Goal: Information Seeking & Learning: Check status

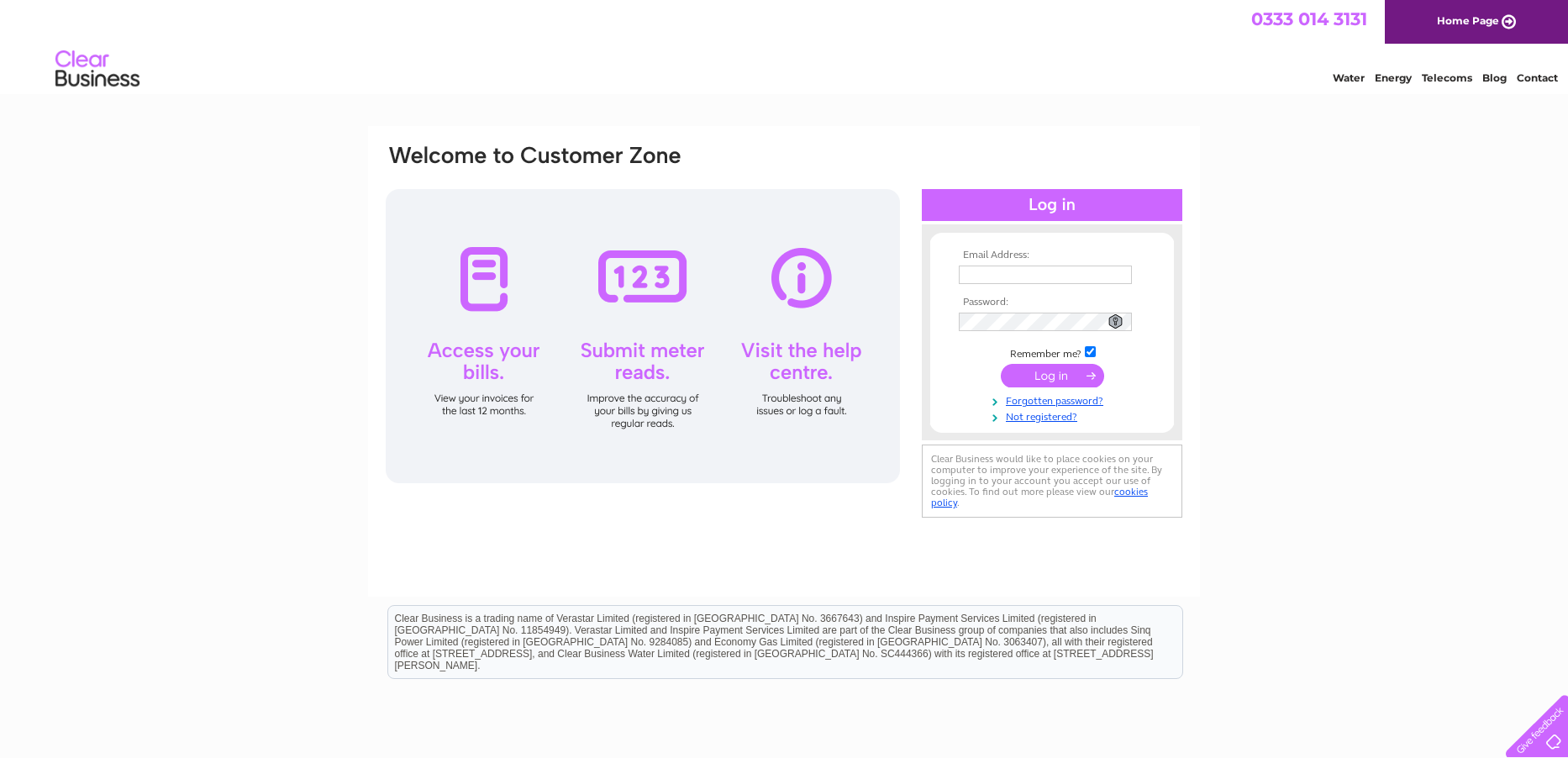
type input "stephen@narplan.co.uk"
click at [1037, 369] on input "submit" at bounding box center [1053, 375] width 103 height 23
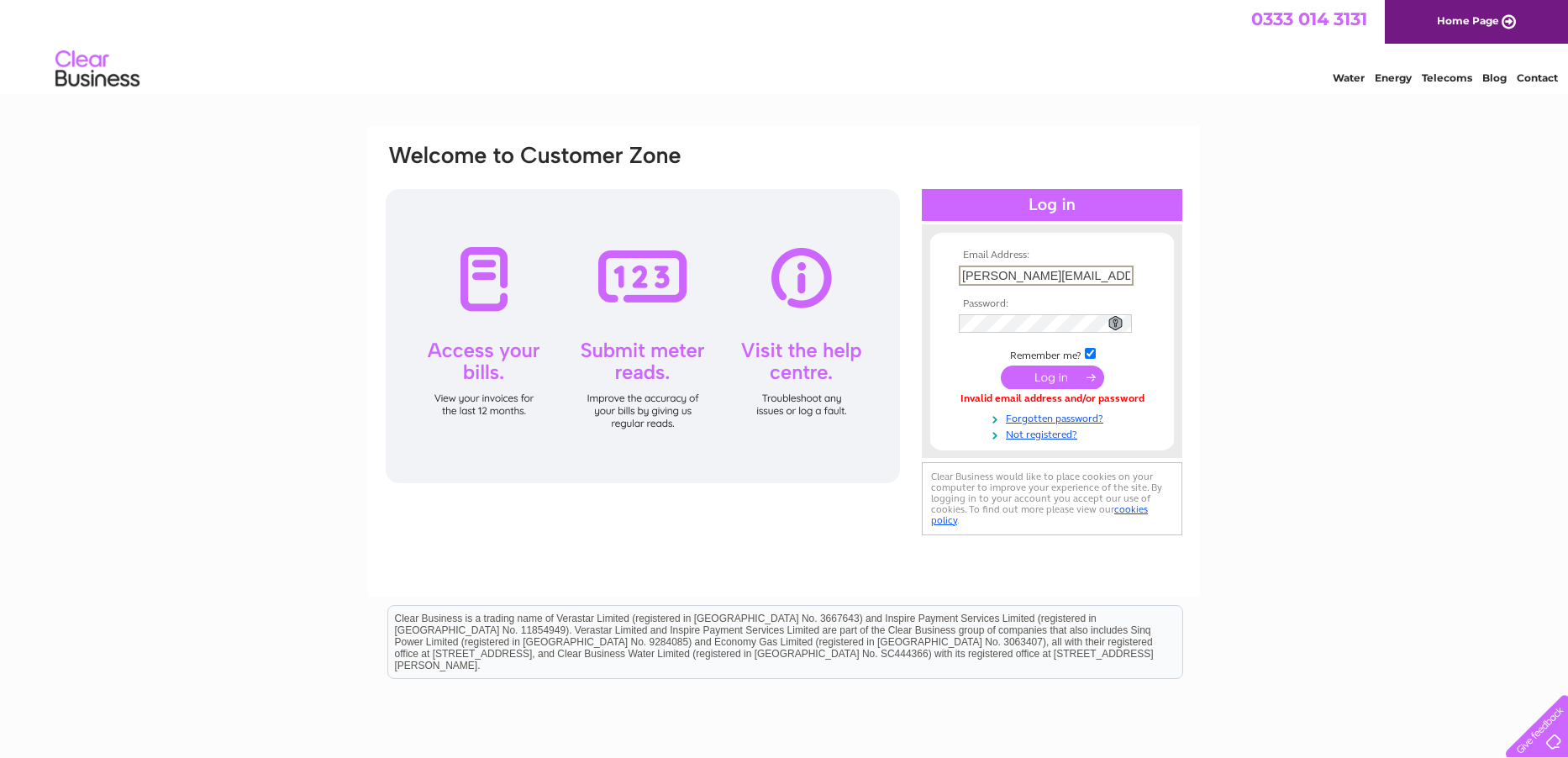
drag, startPoint x: 1100, startPoint y: 272, endPoint x: 876, endPoint y: 284, distance: 224.3
click at [876, 284] on div "Email Address: stephen@narplan.co.uk Password:" at bounding box center [784, 342] width 800 height 397
type input "edward@narplan.co.uk"
click at [1044, 376] on input "submit" at bounding box center [1053, 375] width 103 height 23
click at [1043, 417] on link "Forgotten password?" at bounding box center [1054, 415] width 191 height 16
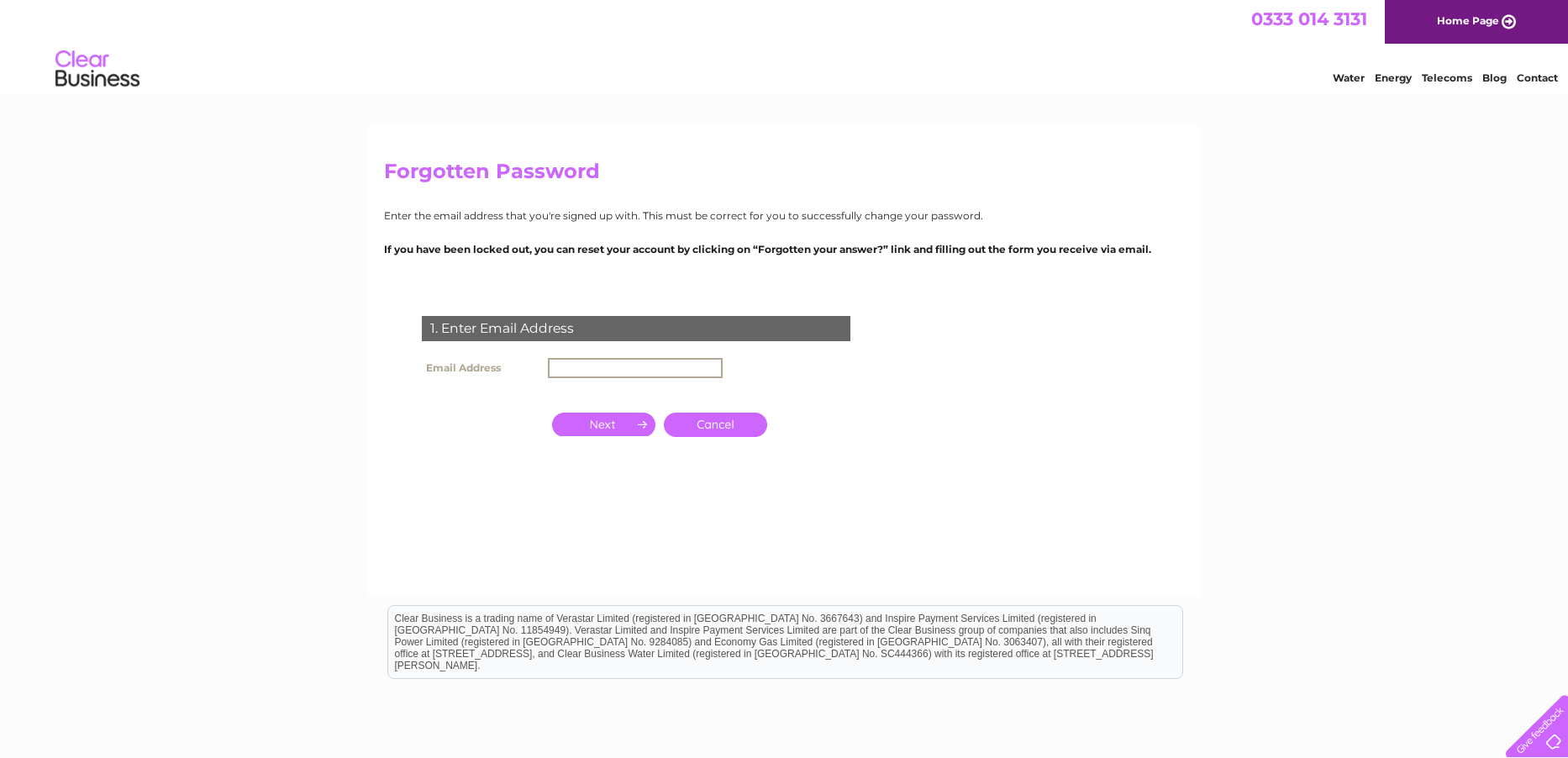
click at [612, 367] on input "text" at bounding box center [634, 368] width 175 height 20
type input "edward@narplan.co.uk"
click at [609, 427] on input "button" at bounding box center [604, 424] width 103 height 23
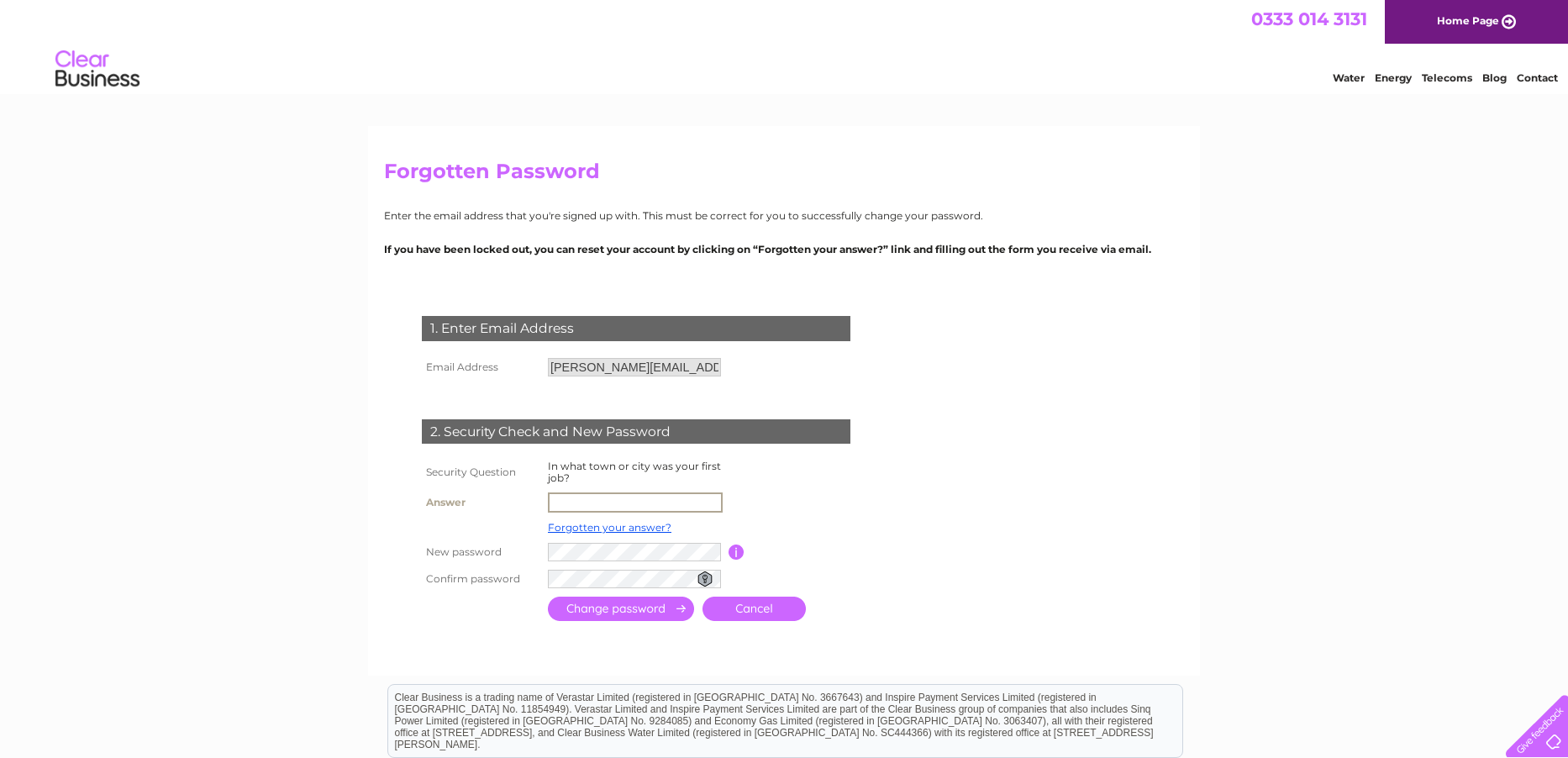
click at [641, 499] on input "text" at bounding box center [634, 502] width 175 height 20
type input "Glasgow"
click at [548, 596] on input "submit" at bounding box center [621, 608] width 146 height 24
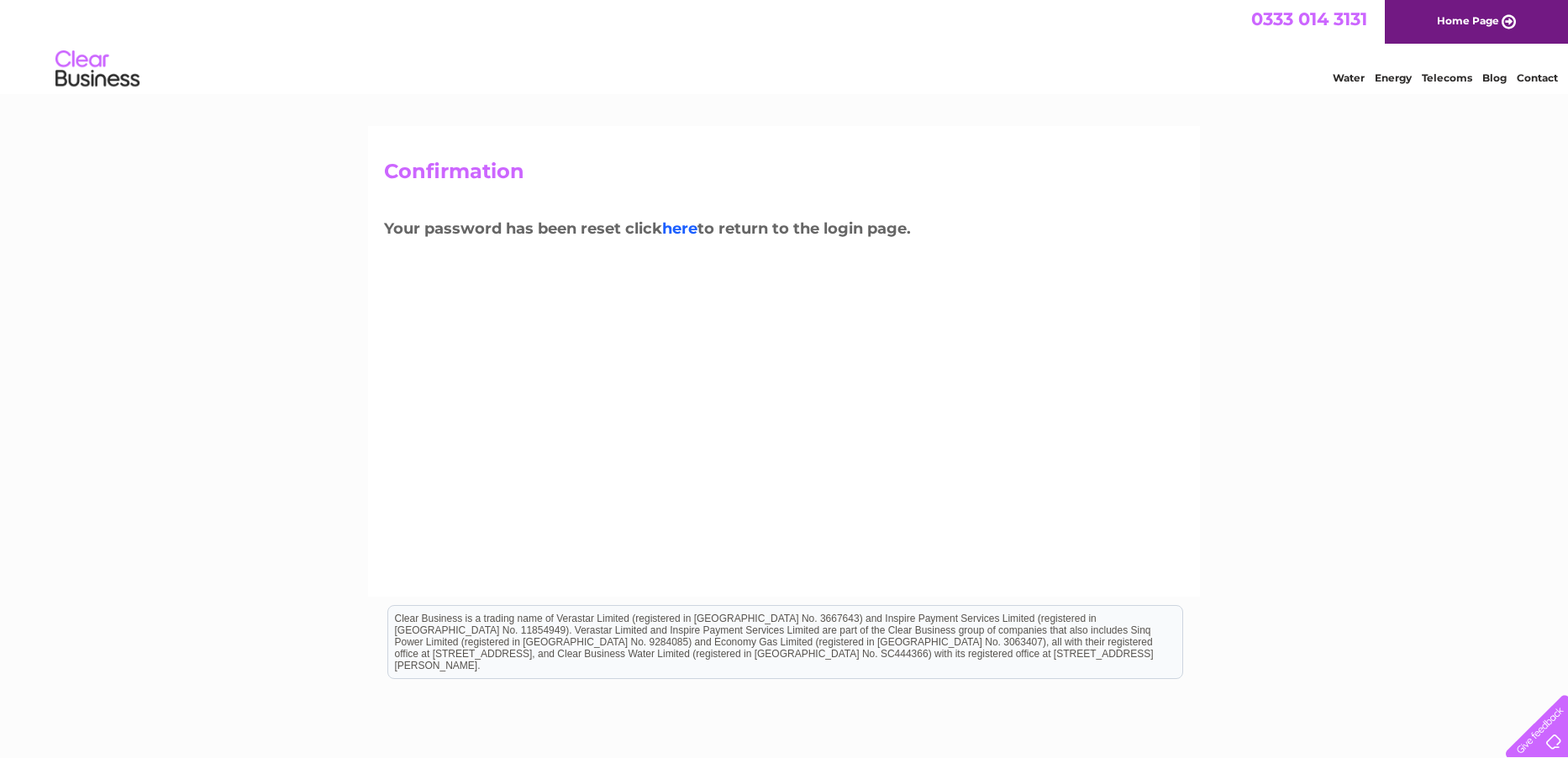
click at [694, 228] on link "here" at bounding box center [680, 229] width 35 height 18
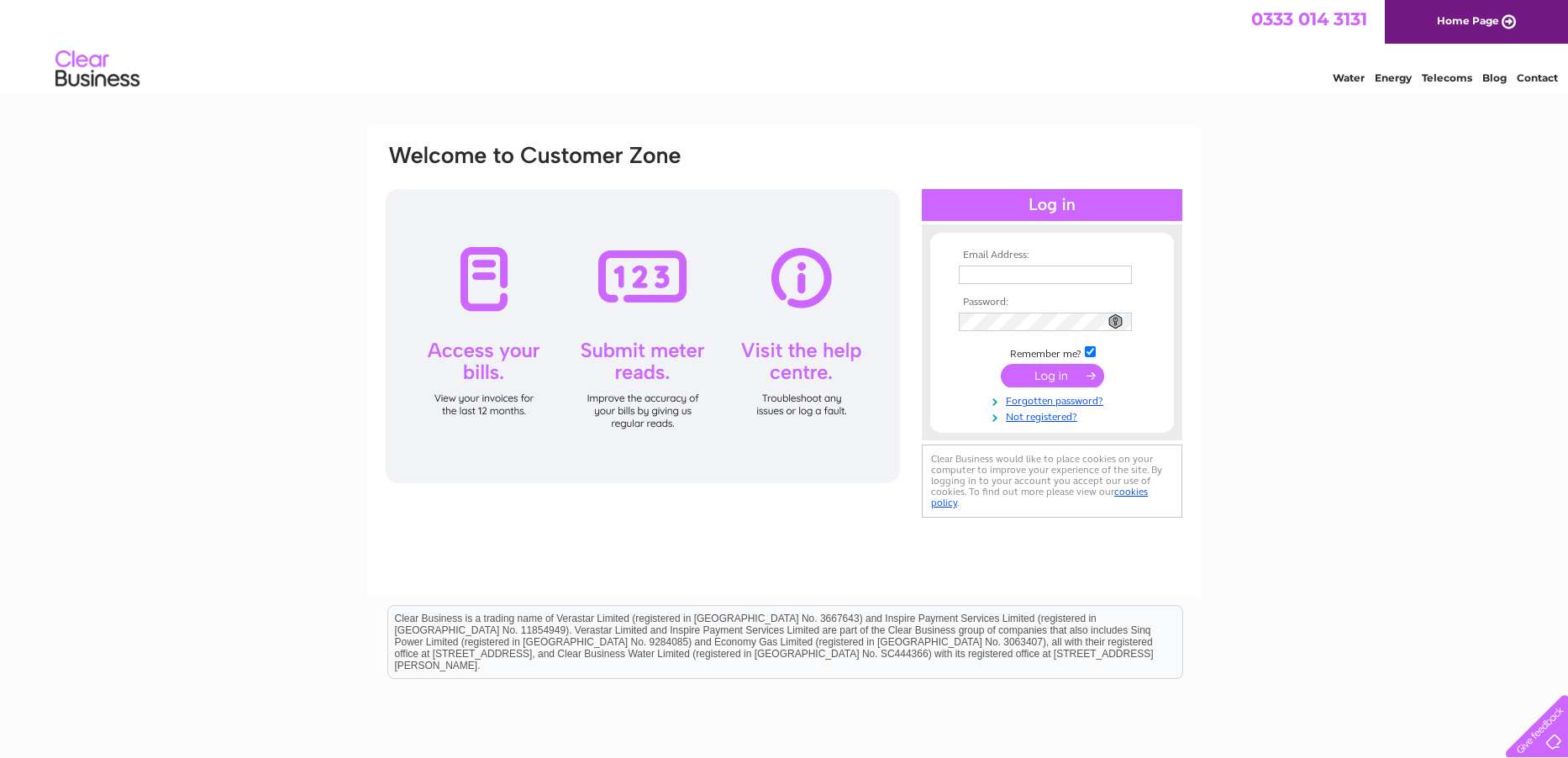
type input "edward@narplan.co.uk"
click at [1067, 365] on input "submit" at bounding box center [1053, 375] width 103 height 23
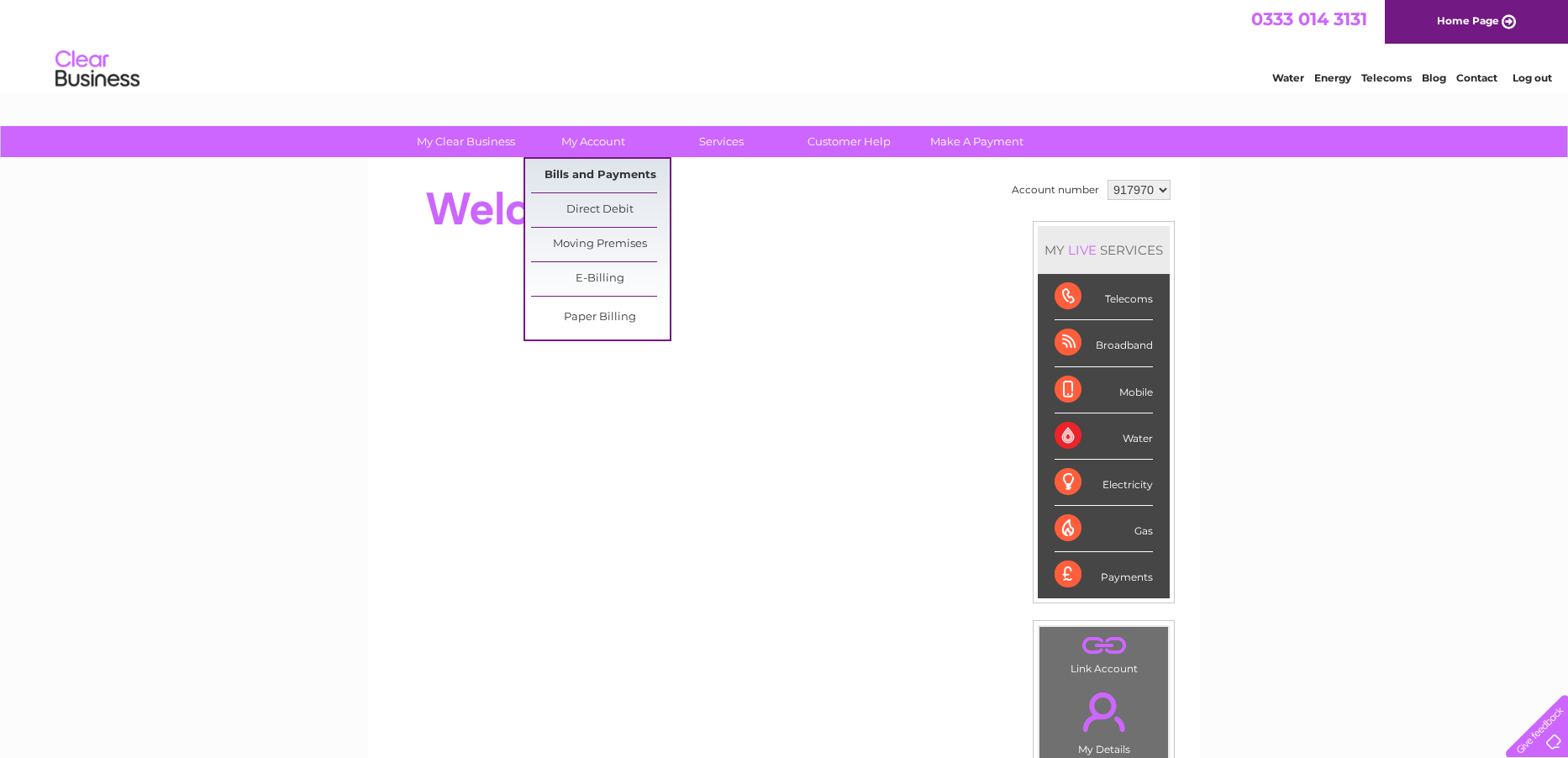
click at [600, 172] on link "Bills and Payments" at bounding box center [600, 175] width 139 height 33
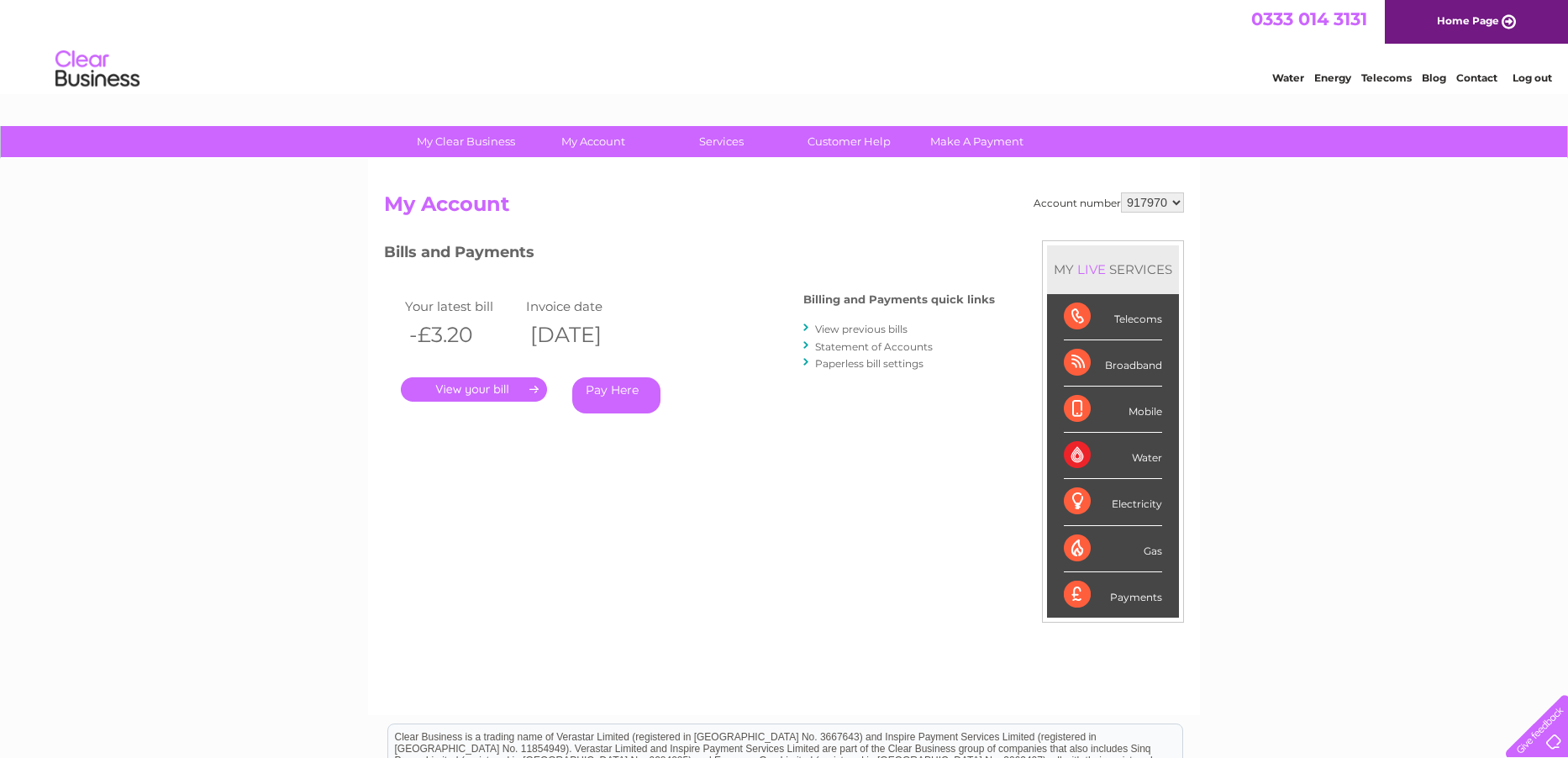
click at [1174, 201] on select "917970" at bounding box center [1152, 202] width 63 height 20
click at [1530, 78] on link "Log out" at bounding box center [1532, 78] width 40 height 13
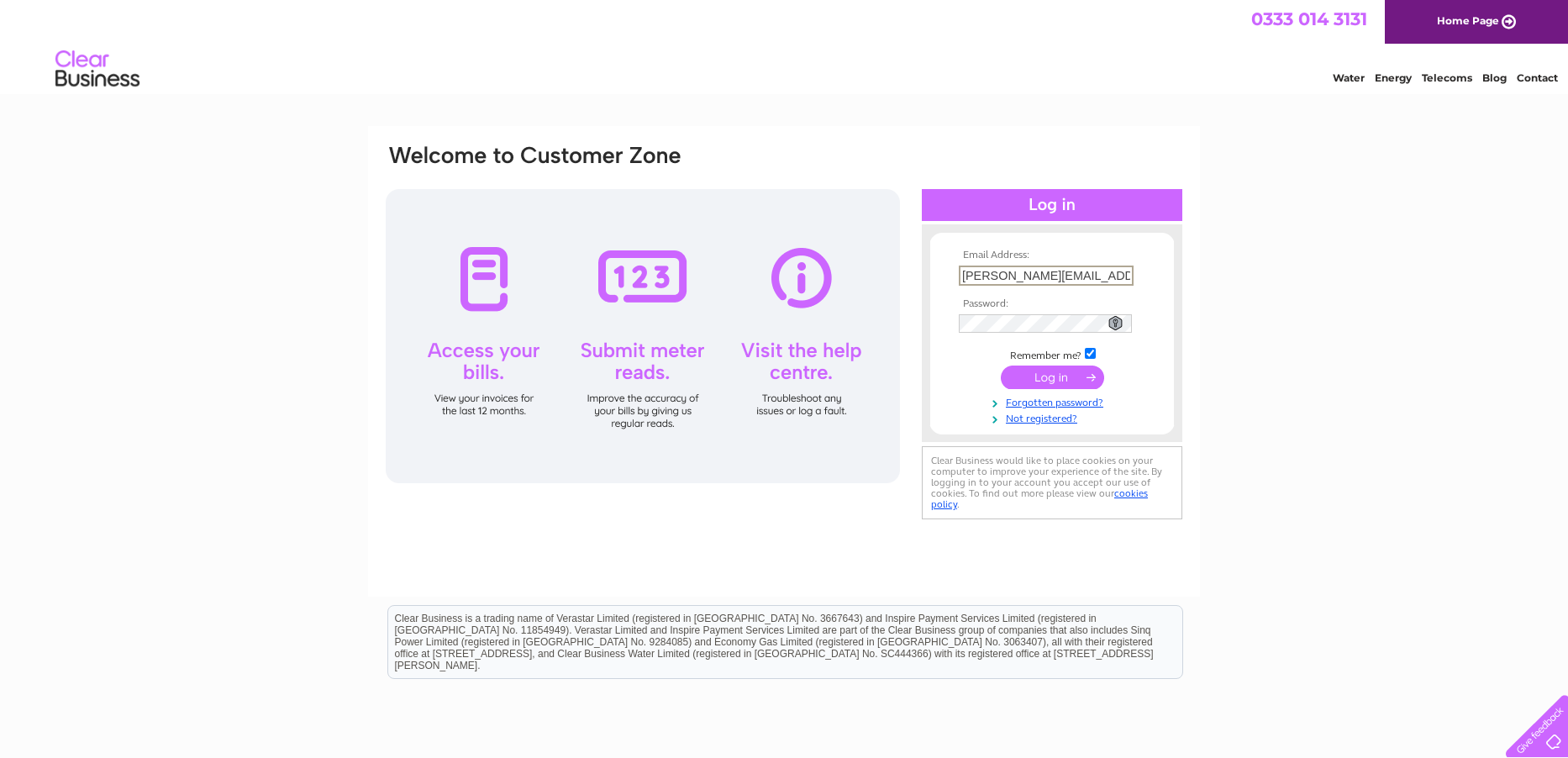
drag, startPoint x: 1095, startPoint y: 277, endPoint x: 837, endPoint y: 290, distance: 258.3
click at [837, 290] on div "Email Address: edward@narplan.co.uk Password:" at bounding box center [784, 333] width 800 height 380
type input "[PERSON_NAME][EMAIL_ADDRESS][DOMAIN_NAME]"
click at [918, 327] on div "Email Address: steven@narplan.co.uk Password:" at bounding box center [784, 333] width 800 height 380
click at [923, 322] on div "Email Address: steven@narplan.co.uk Password:" at bounding box center [1052, 332] width 260 height 184
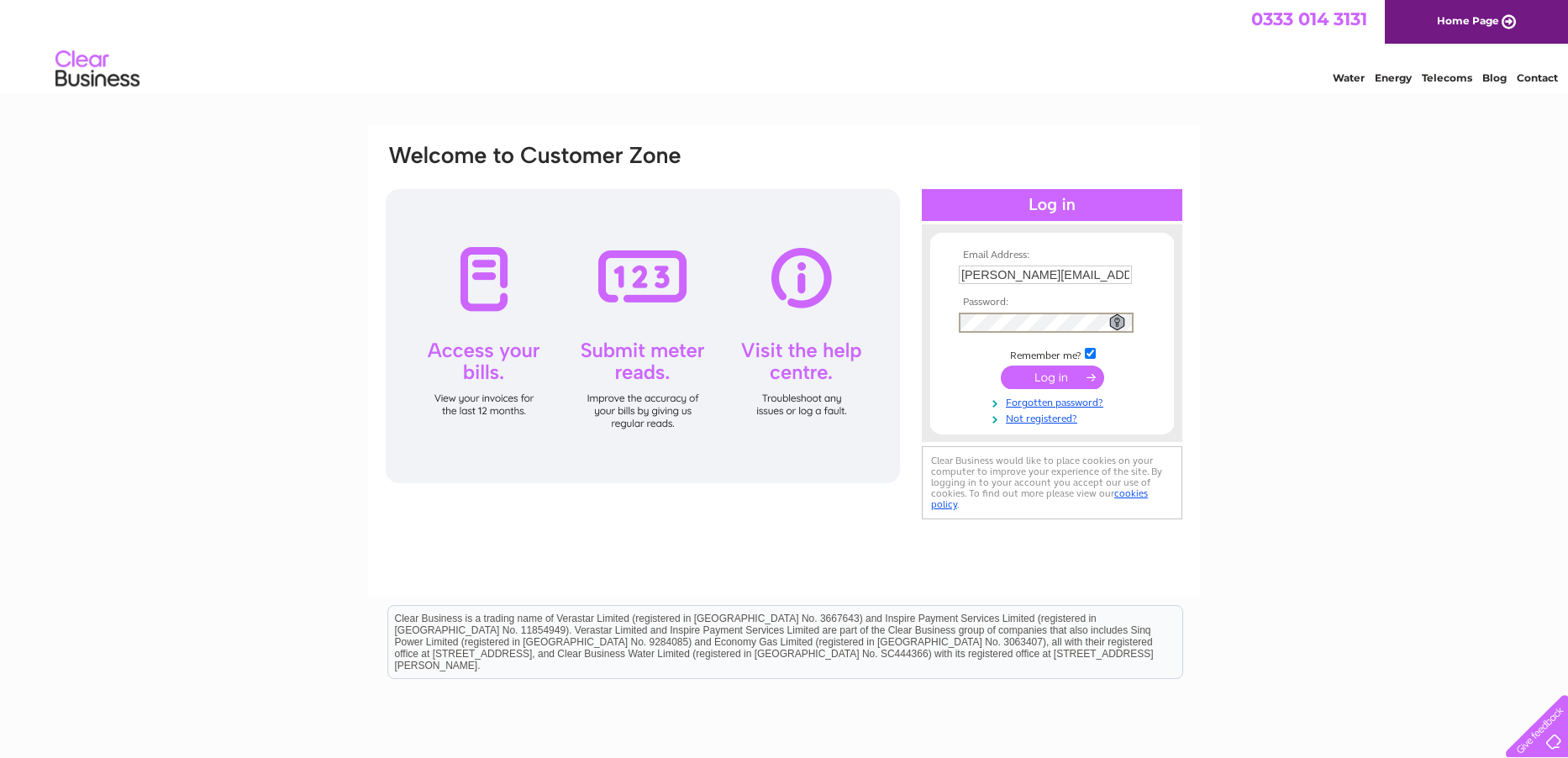
click at [1001, 366] on input "submit" at bounding box center [1053, 377] width 103 height 23
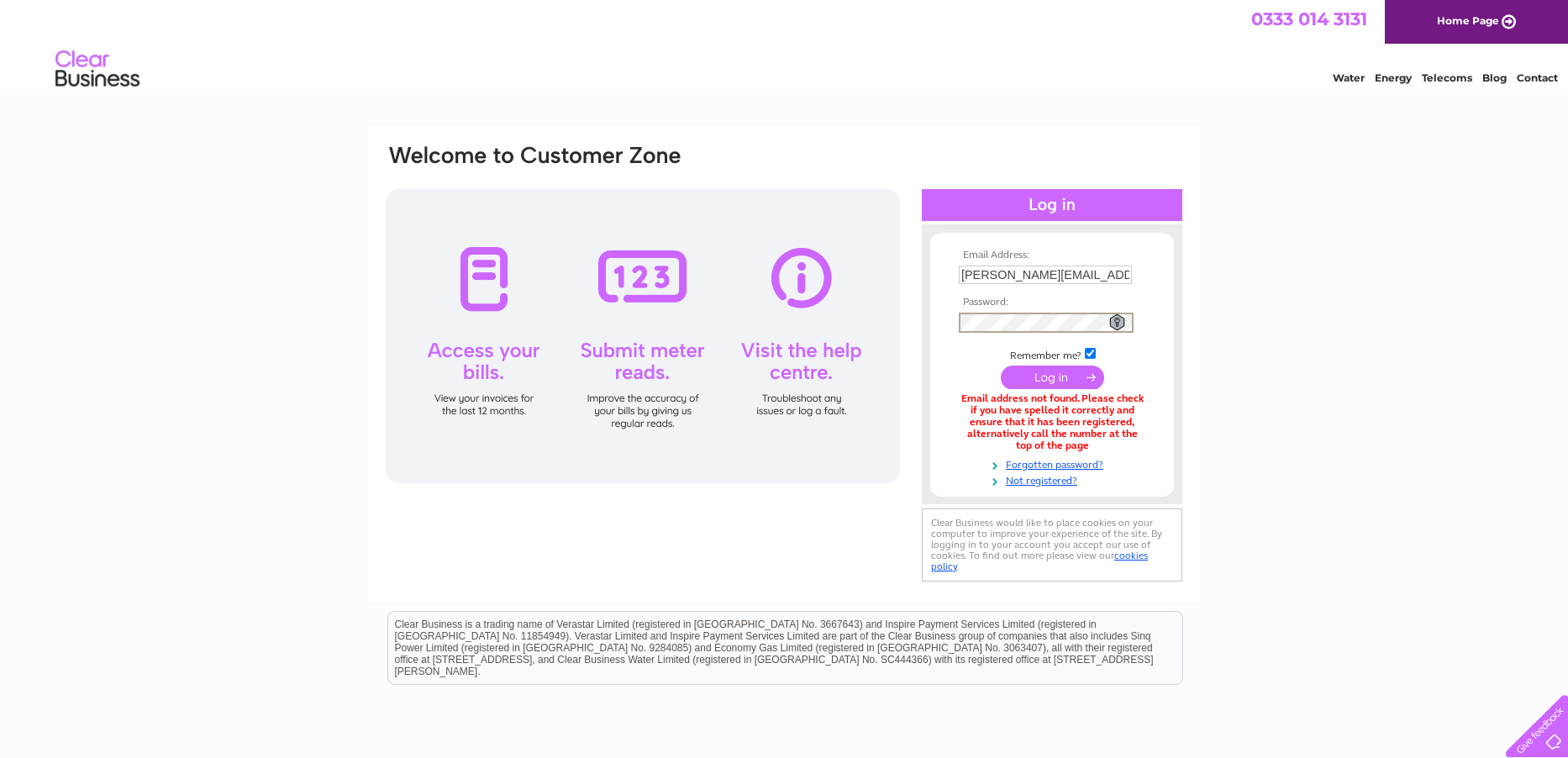
click at [1001, 366] on input "submit" at bounding box center [1053, 377] width 103 height 23
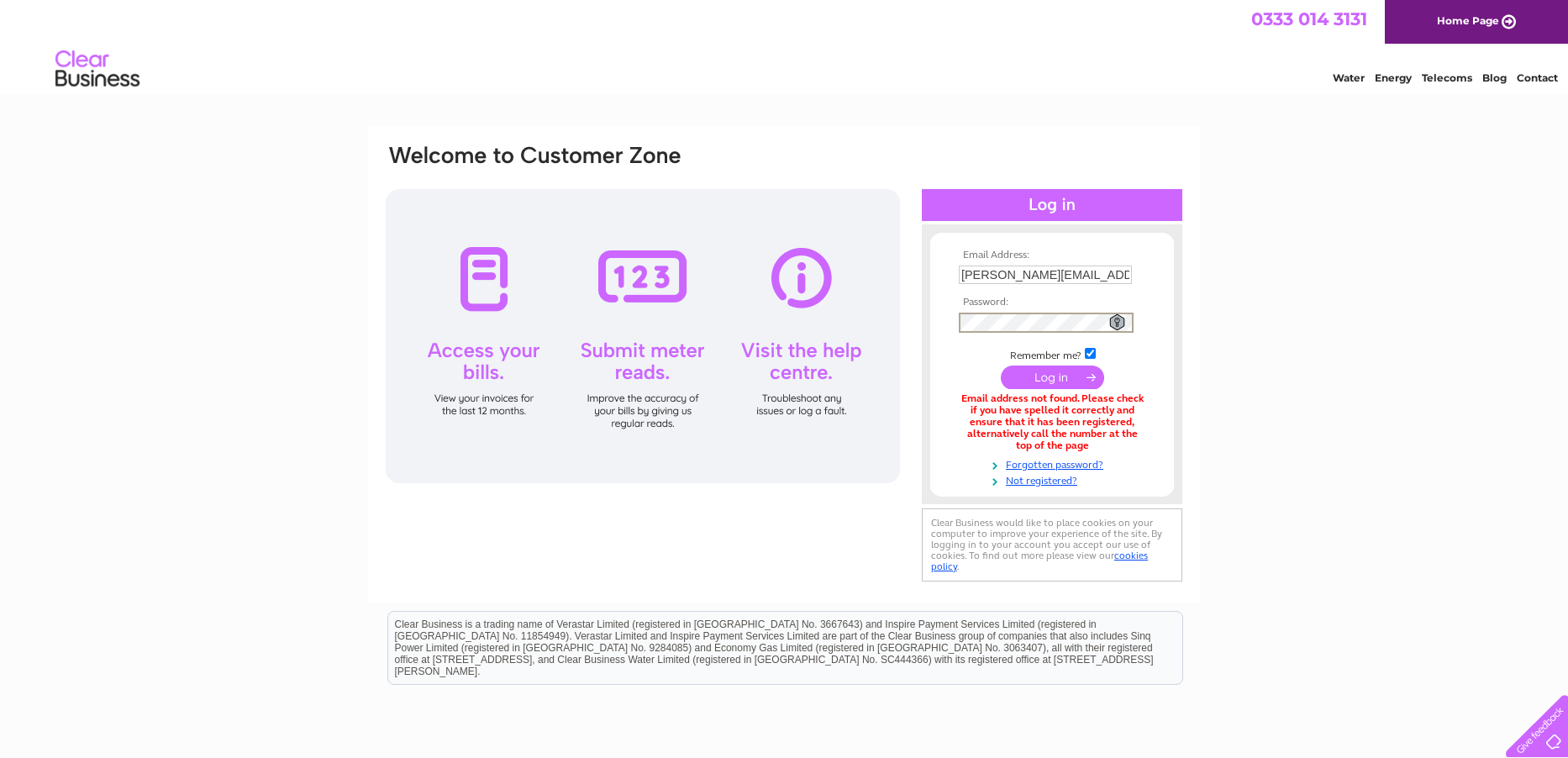
click at [1001, 366] on input "submit" at bounding box center [1053, 377] width 103 height 23
drag, startPoint x: 1092, startPoint y: 273, endPoint x: 955, endPoint y: 281, distance: 137.2
click at [955, 281] on td "[PERSON_NAME][EMAIL_ADDRESS][DOMAIN_NAME]" at bounding box center [1052, 275] width 195 height 29
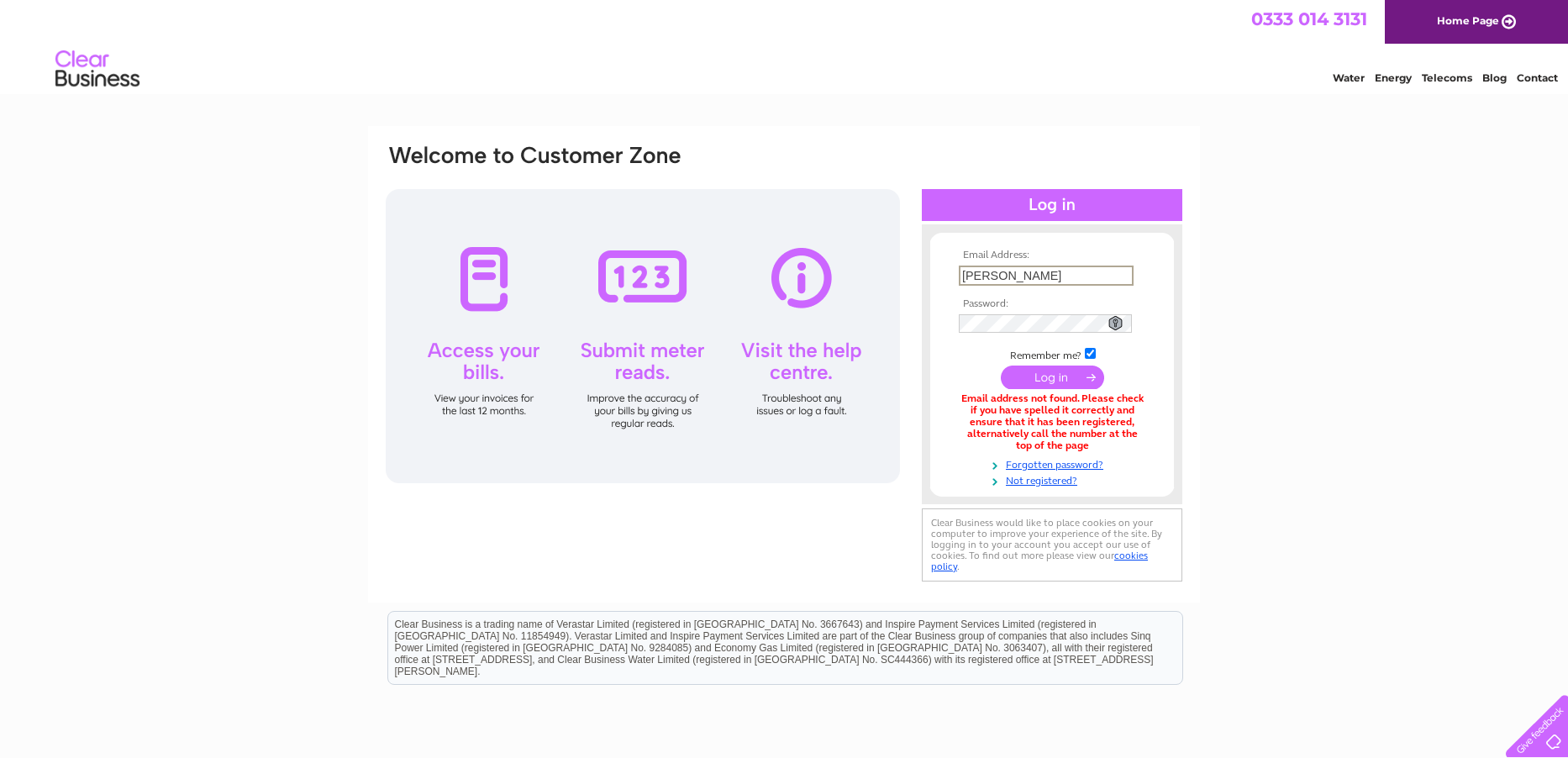
type input "stephen@narplan.co.uk"
click at [1057, 375] on input "submit" at bounding box center [1053, 375] width 103 height 23
click at [887, 327] on div "Email Address: stephen@narplan.co.uk Password:" at bounding box center [784, 365] width 800 height 443
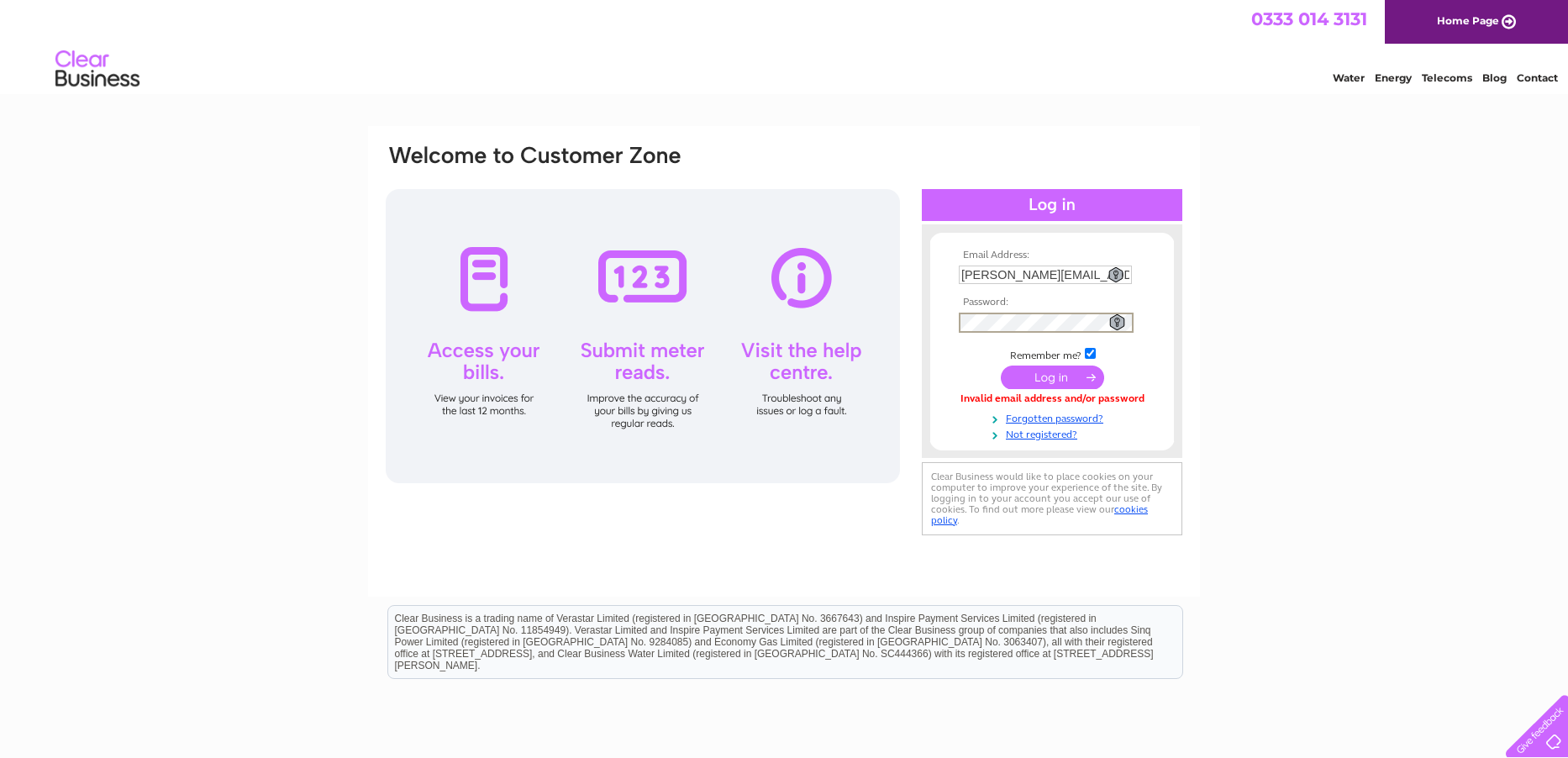
click at [931, 327] on form "Email Address: [PERSON_NAME][EMAIL_ADDRESS][DOMAIN_NAME] Password:" at bounding box center [1053, 345] width 244 height 192
click at [1001, 366] on input "submit" at bounding box center [1053, 377] width 103 height 23
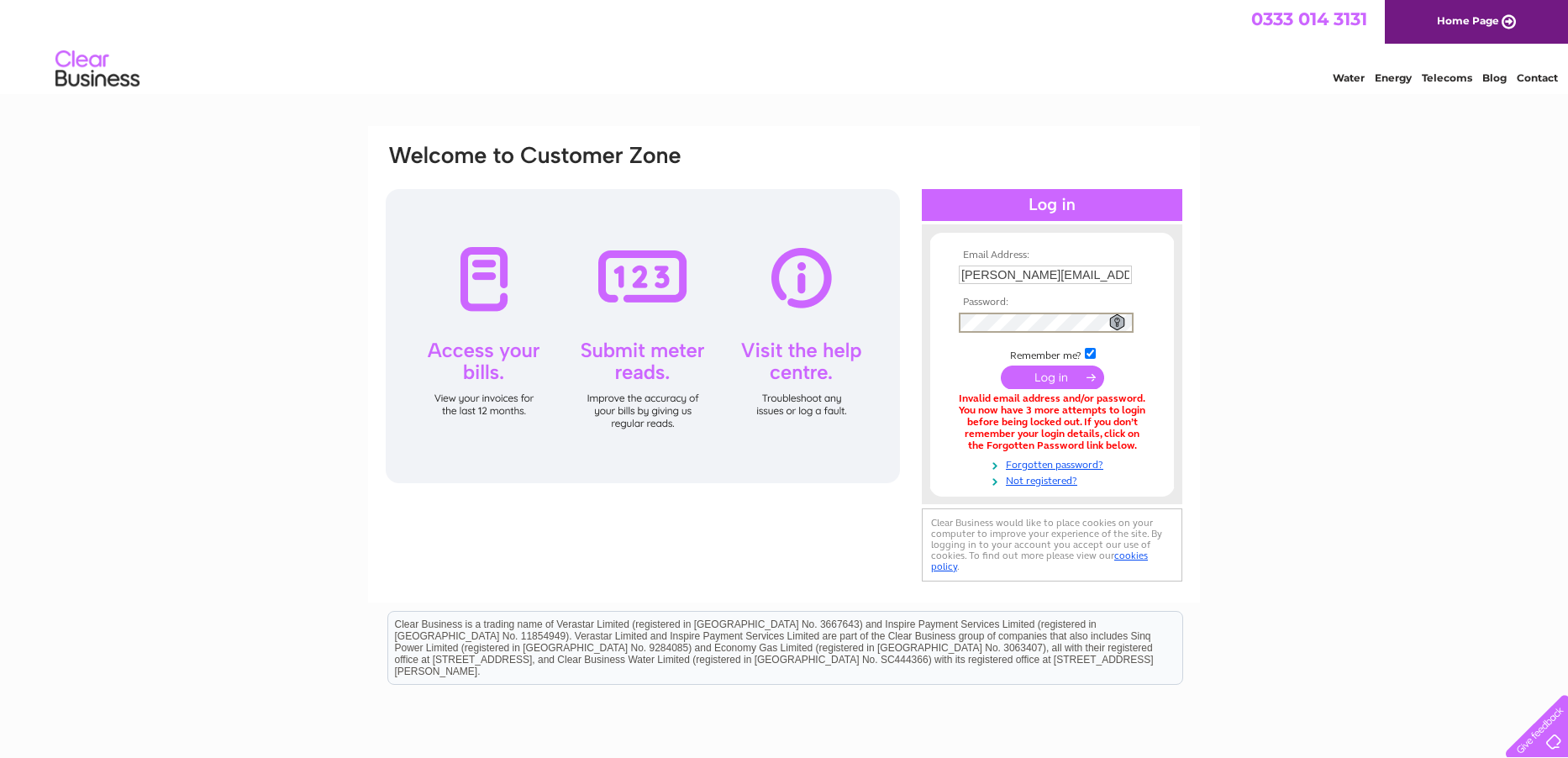
click at [869, 335] on div "Email Address: [PERSON_NAME][EMAIL_ADDRESS][DOMAIN_NAME] Password:" at bounding box center [784, 365] width 800 height 443
click at [1001, 366] on input "submit" at bounding box center [1053, 377] width 103 height 23
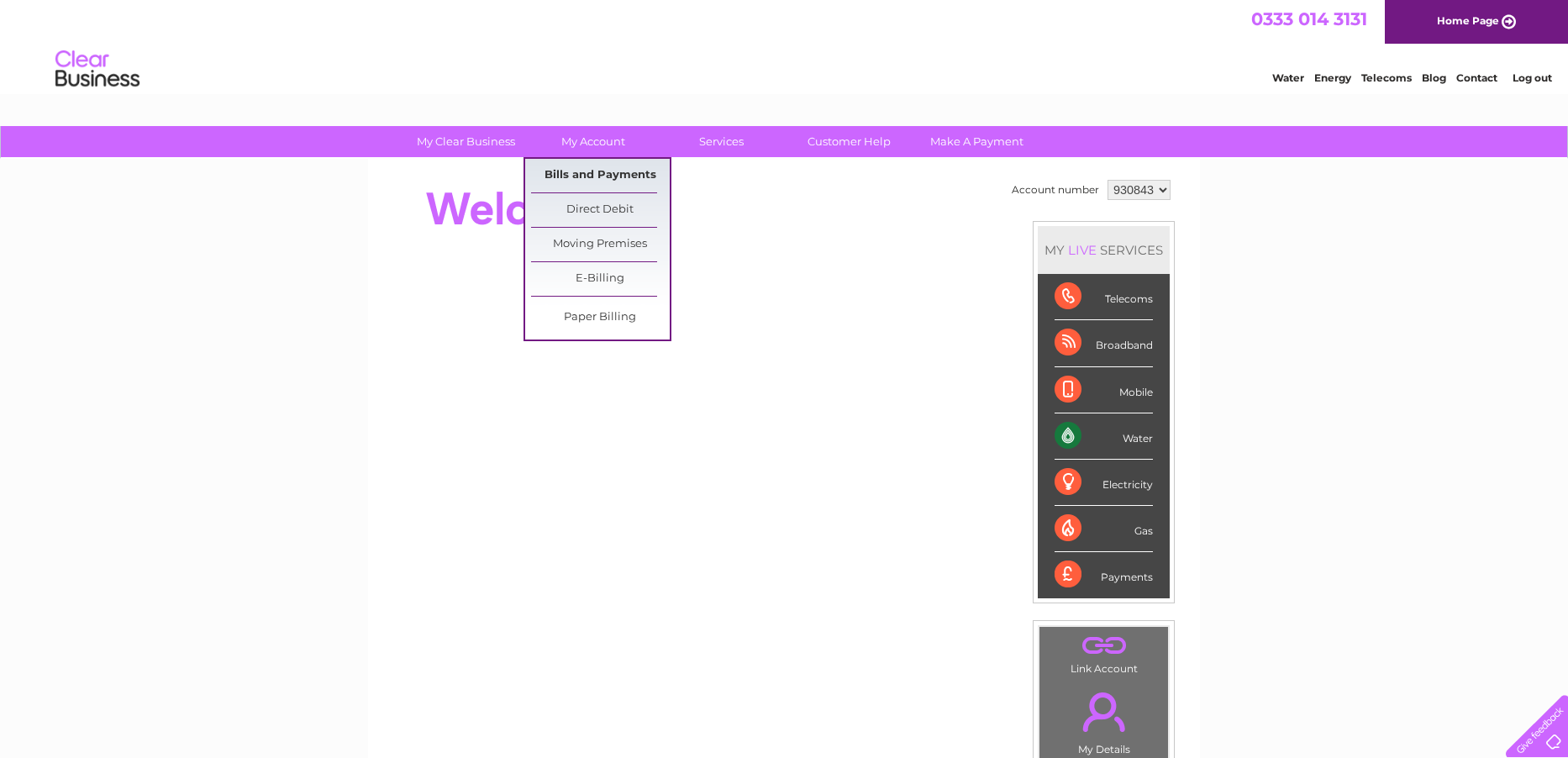
click at [594, 170] on link "Bills and Payments" at bounding box center [600, 175] width 139 height 33
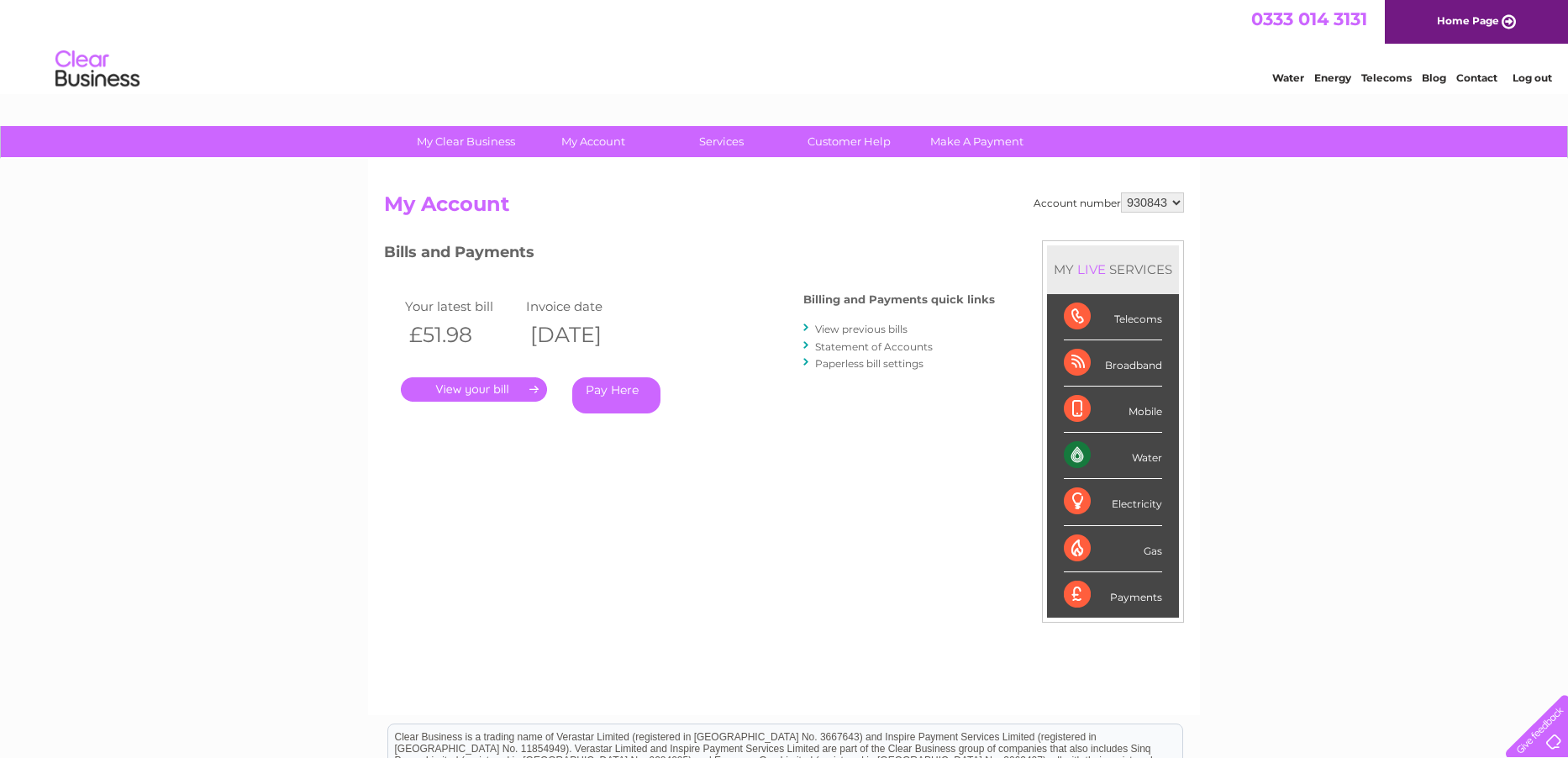
click at [890, 330] on link "View previous bills" at bounding box center [862, 329] width 92 height 13
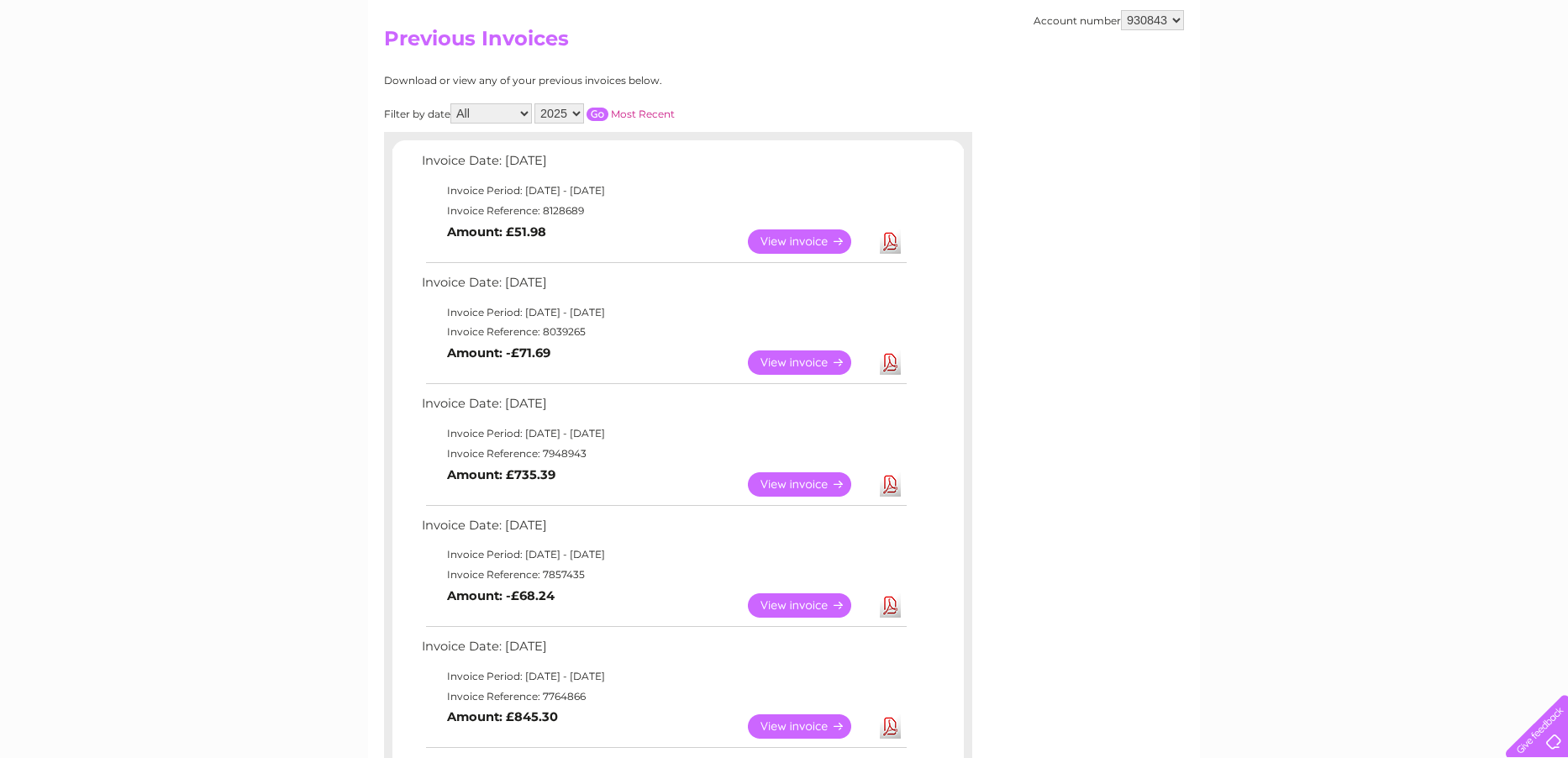
scroll to position [168, 0]
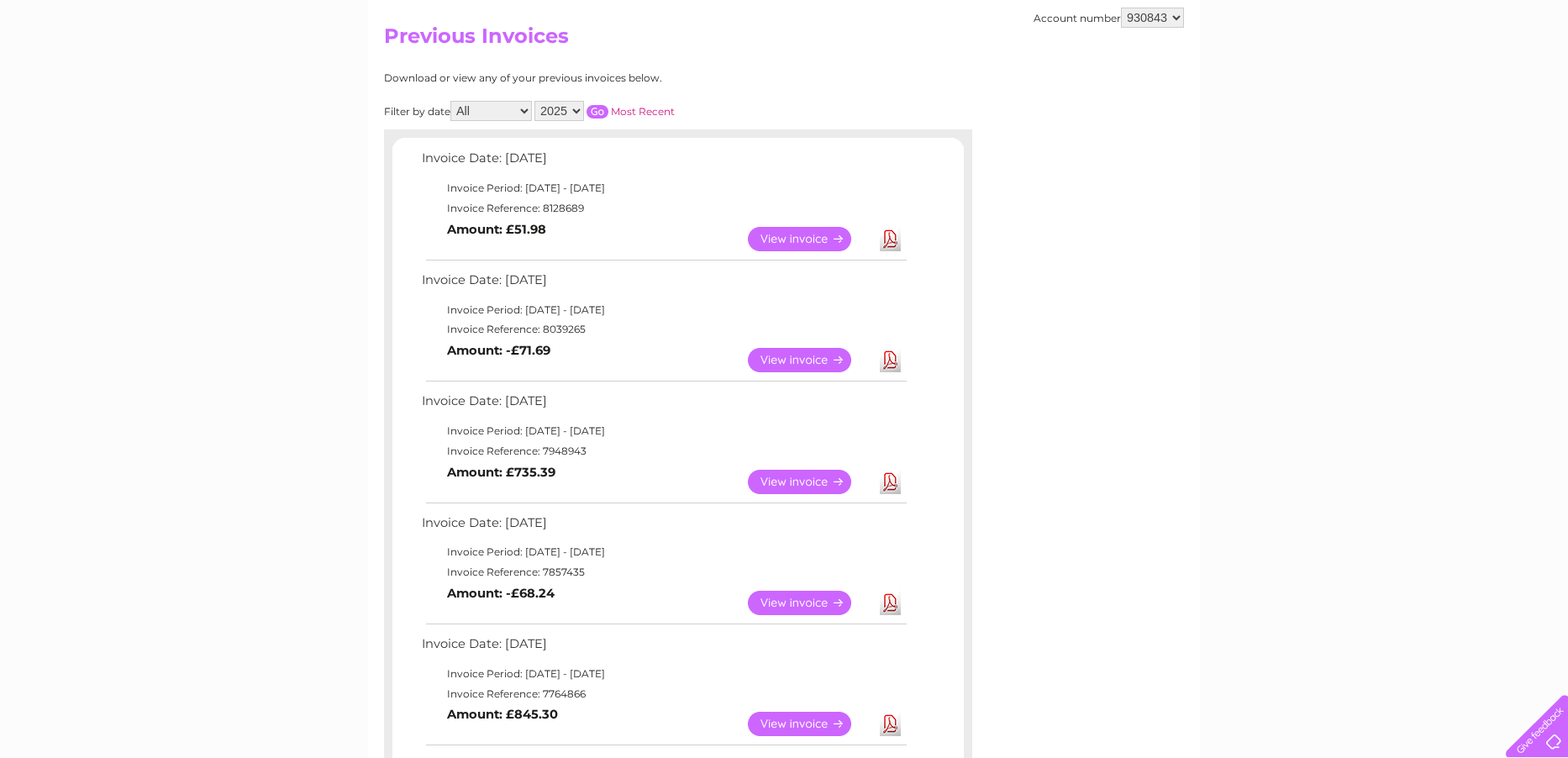
click at [789, 725] on link "View" at bounding box center [810, 724] width 124 height 24
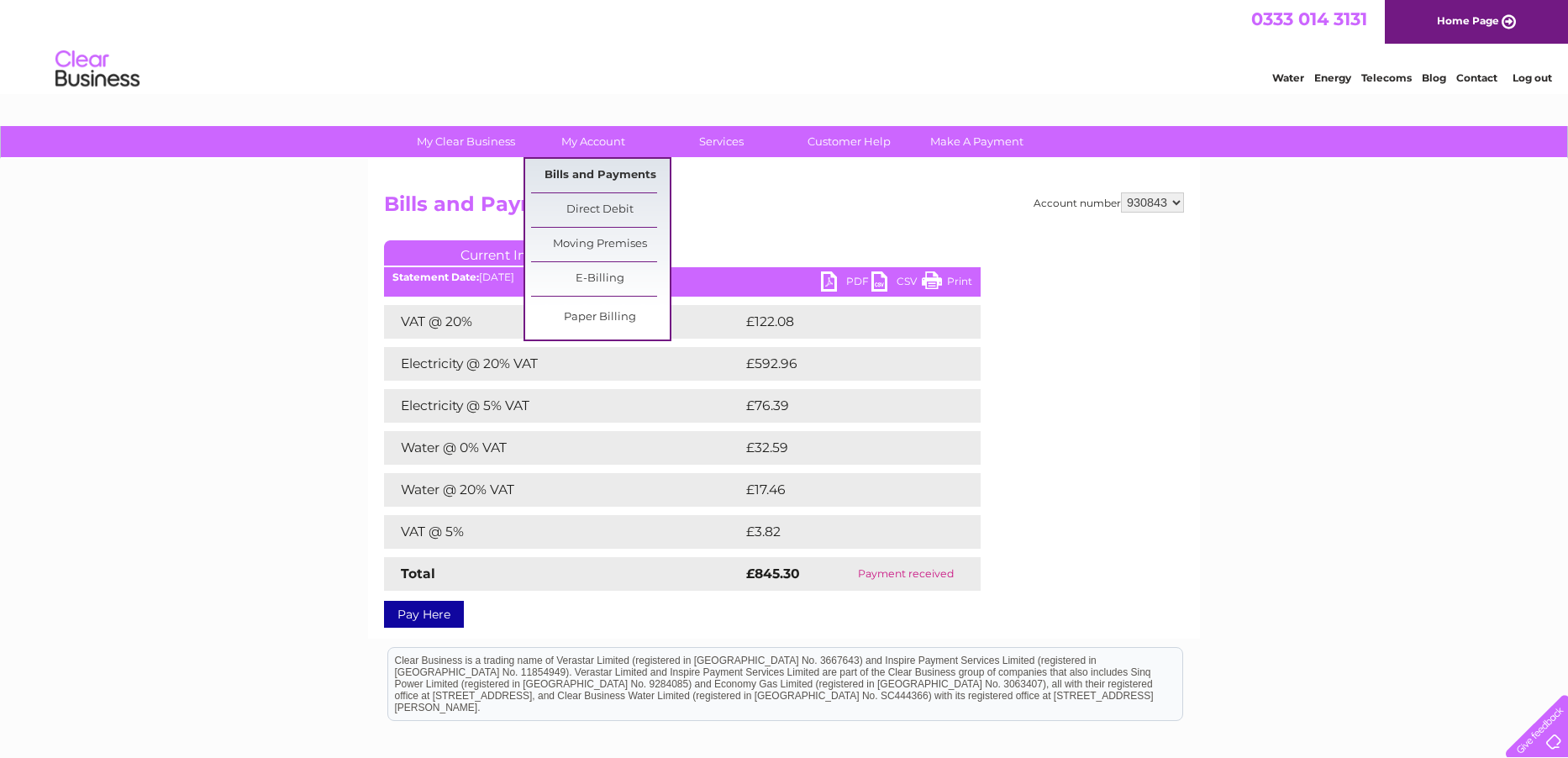
click at [589, 173] on link "Bills and Payments" at bounding box center [600, 175] width 139 height 33
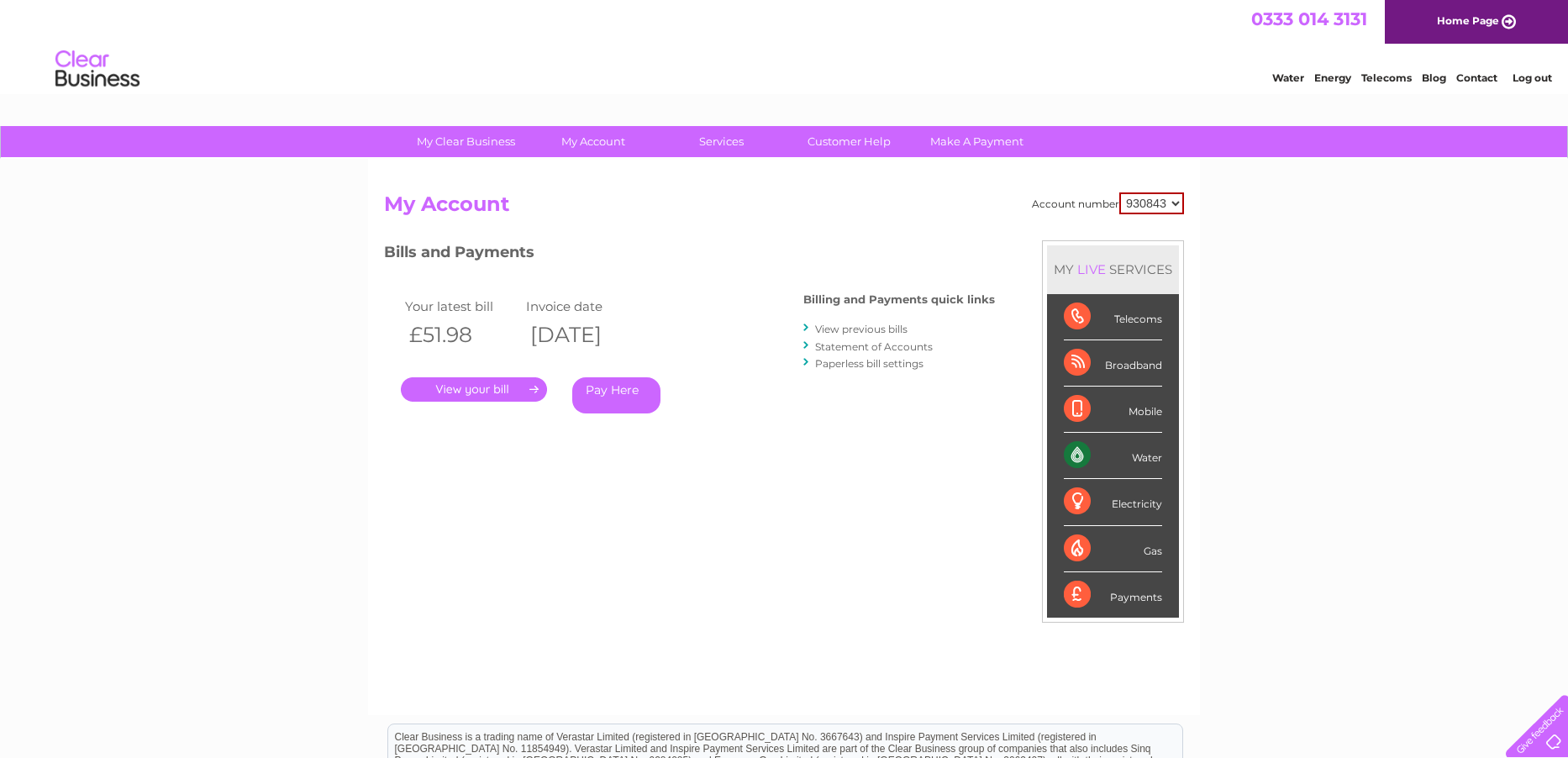
click at [862, 325] on link "View previous bills" at bounding box center [862, 329] width 92 height 13
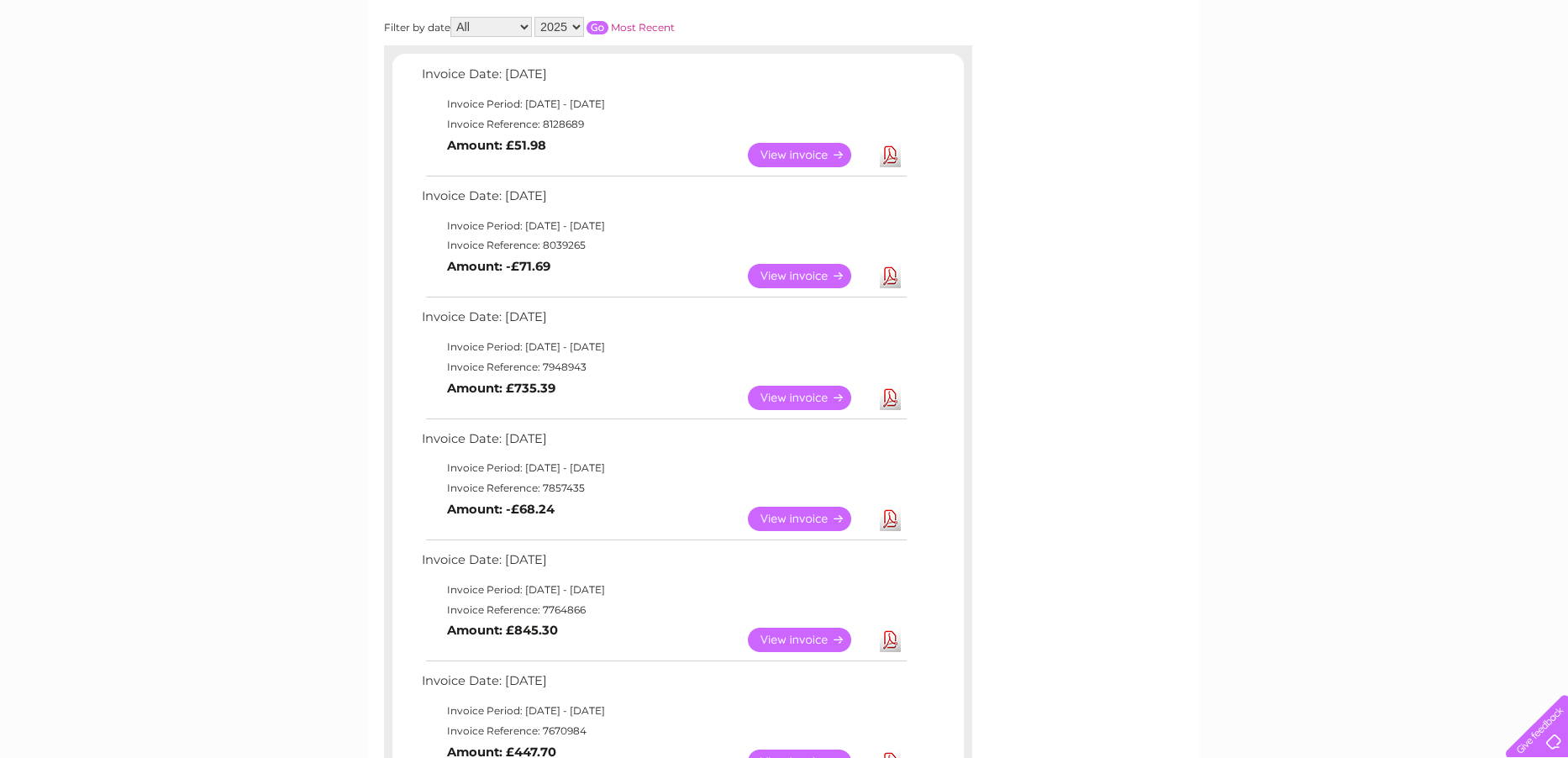
scroll to position [285, 0]
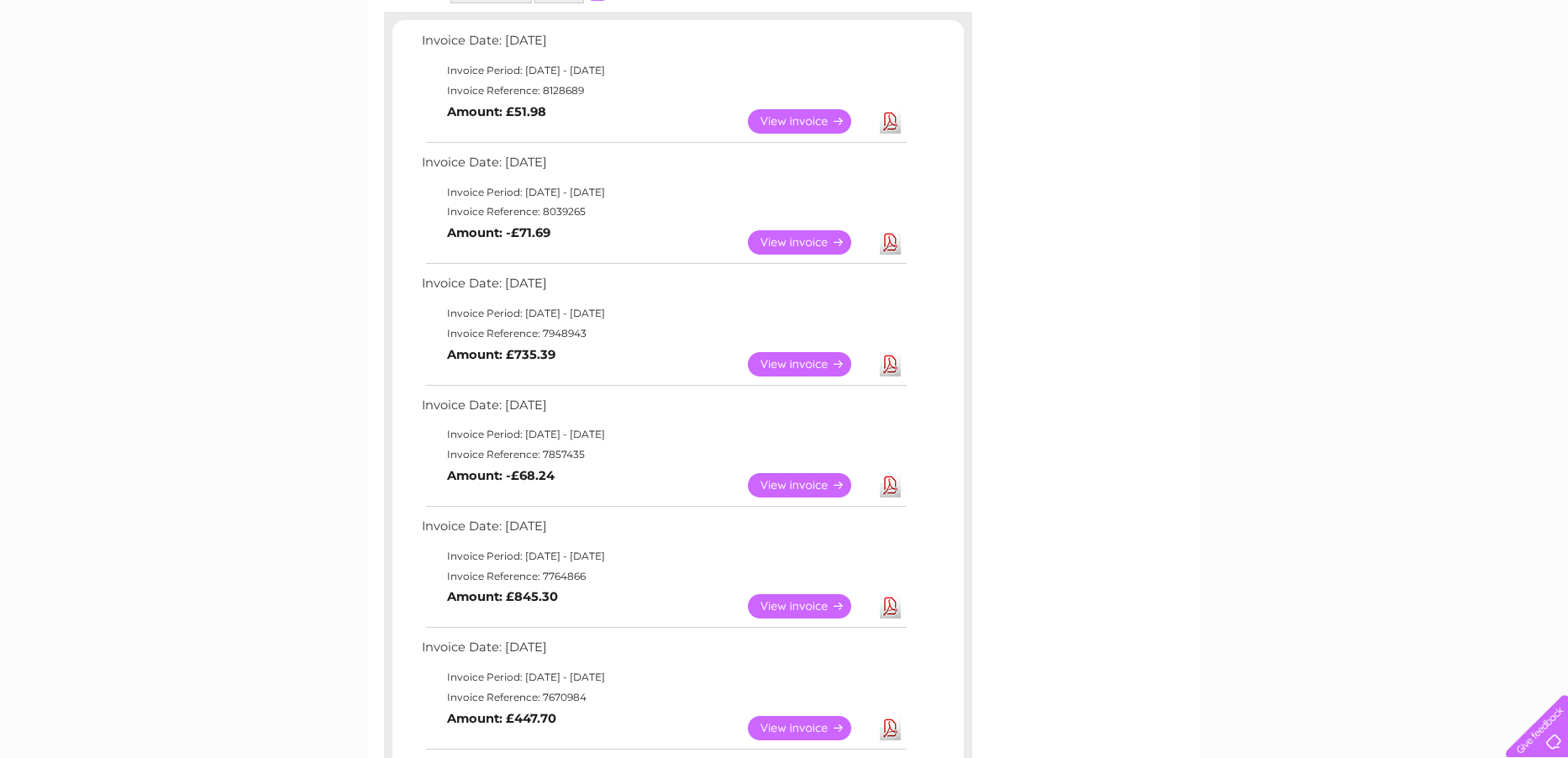
click at [788, 481] on link "View" at bounding box center [810, 485] width 124 height 24
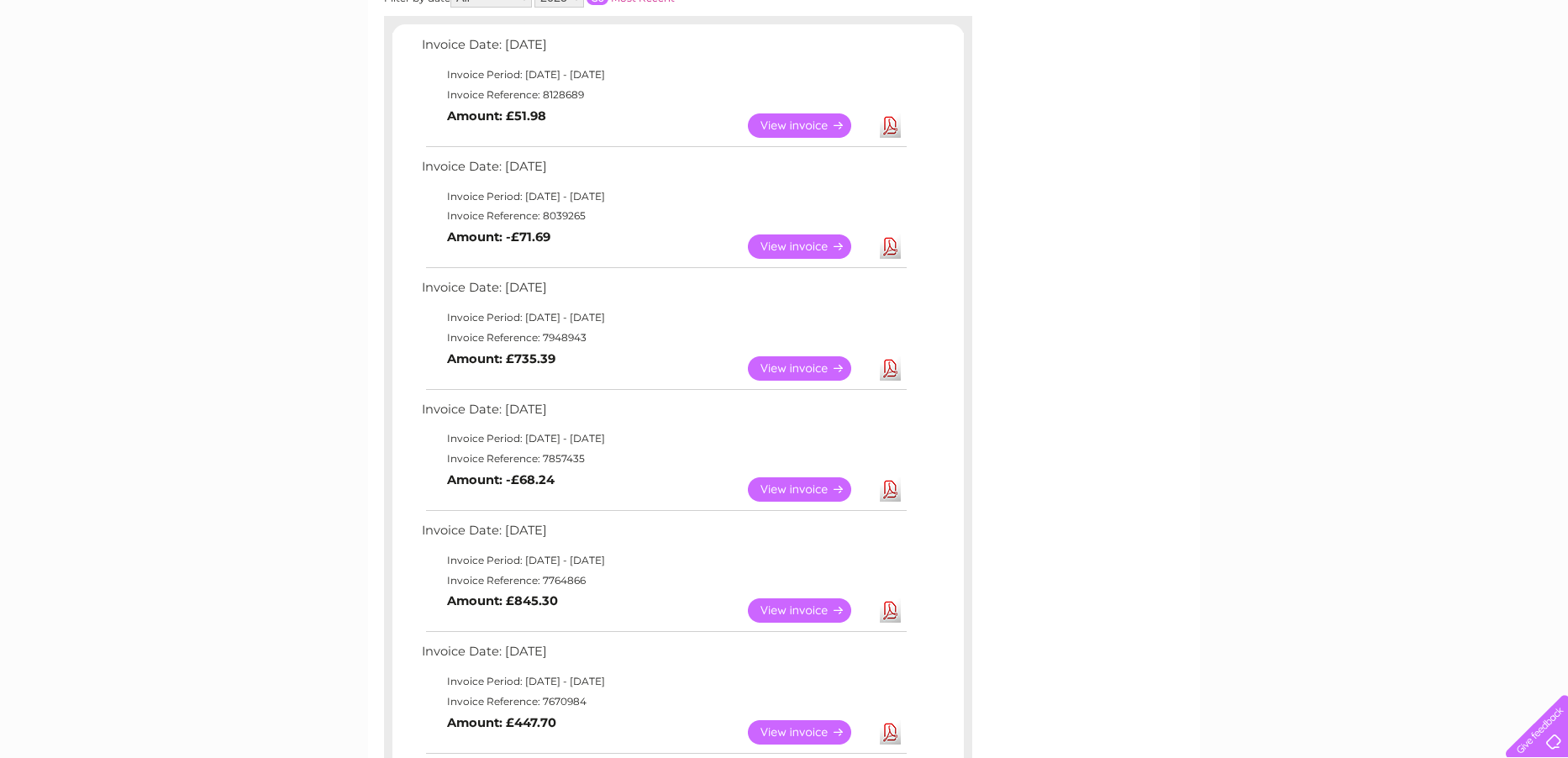
click at [815, 372] on link "View" at bounding box center [810, 368] width 124 height 24
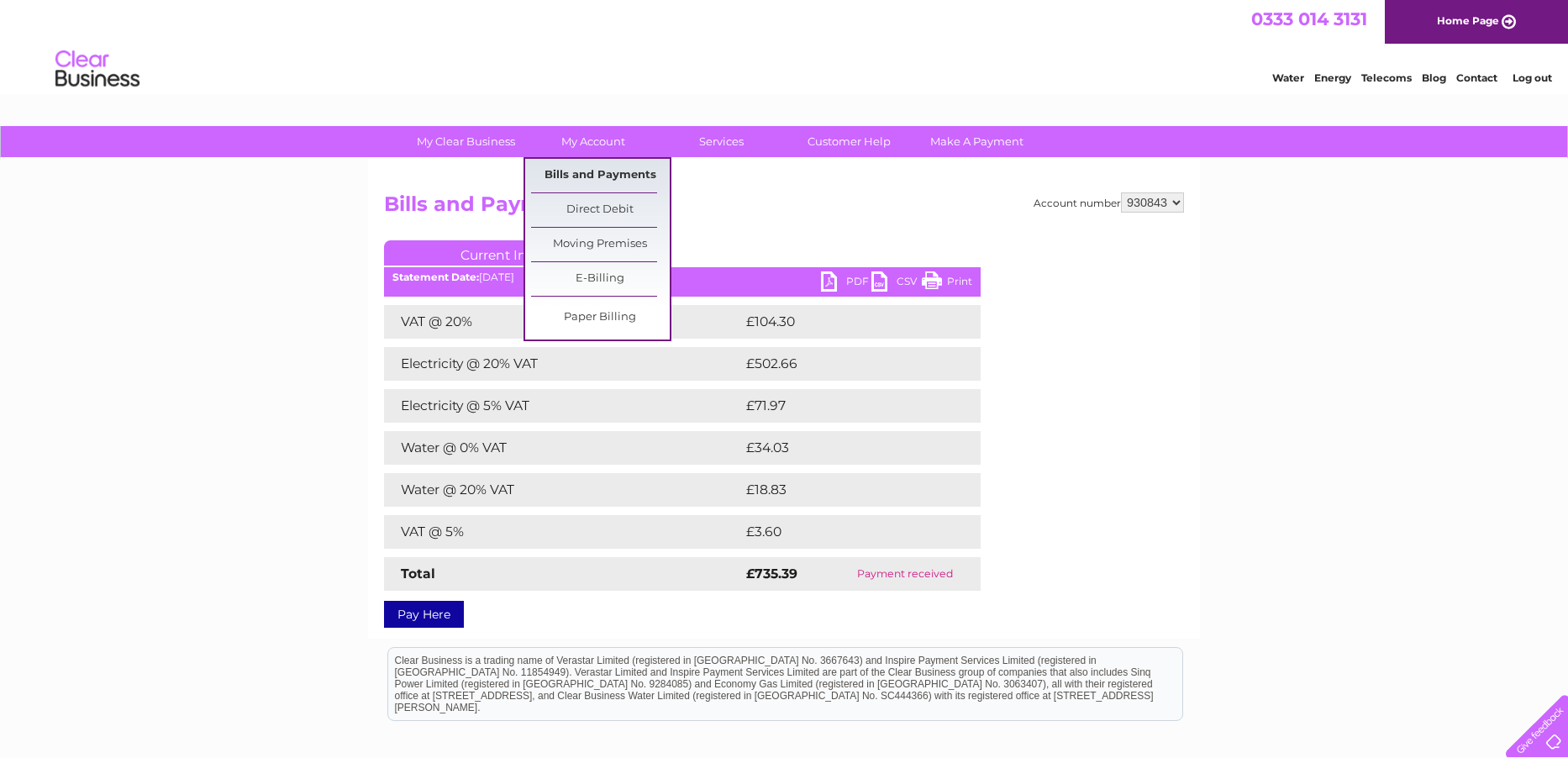
click at [591, 172] on link "Bills and Payments" at bounding box center [600, 175] width 139 height 33
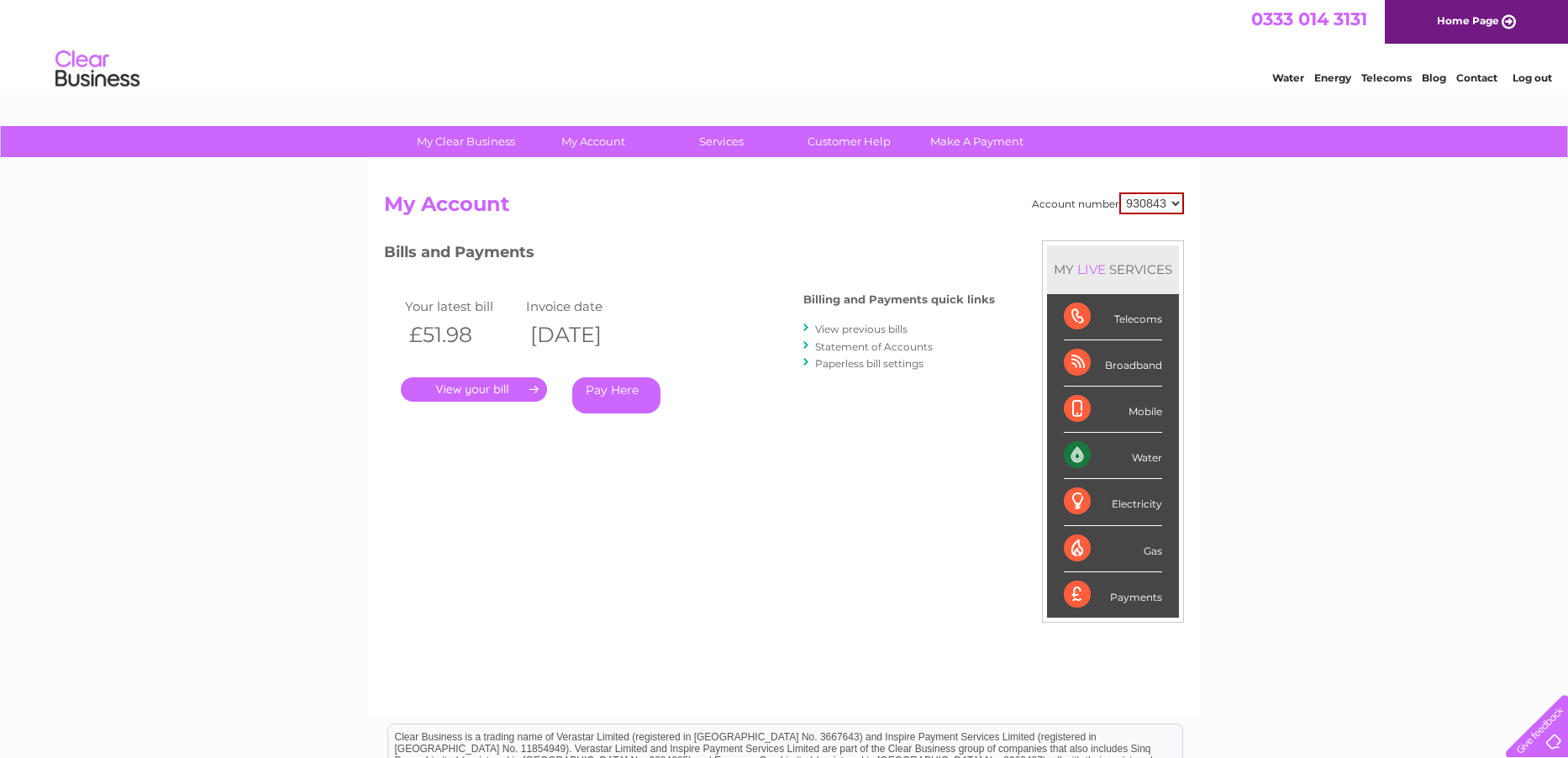
click at [874, 331] on link "View previous bills" at bounding box center [862, 329] width 92 height 13
